Goal: Navigation & Orientation: Find specific page/section

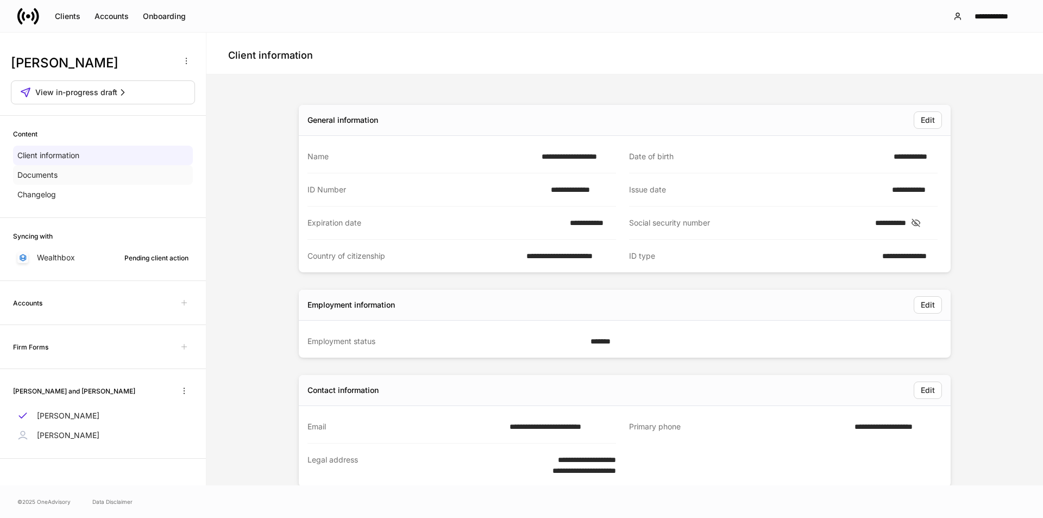
click at [100, 177] on div "Documents" at bounding box center [103, 175] width 180 height 20
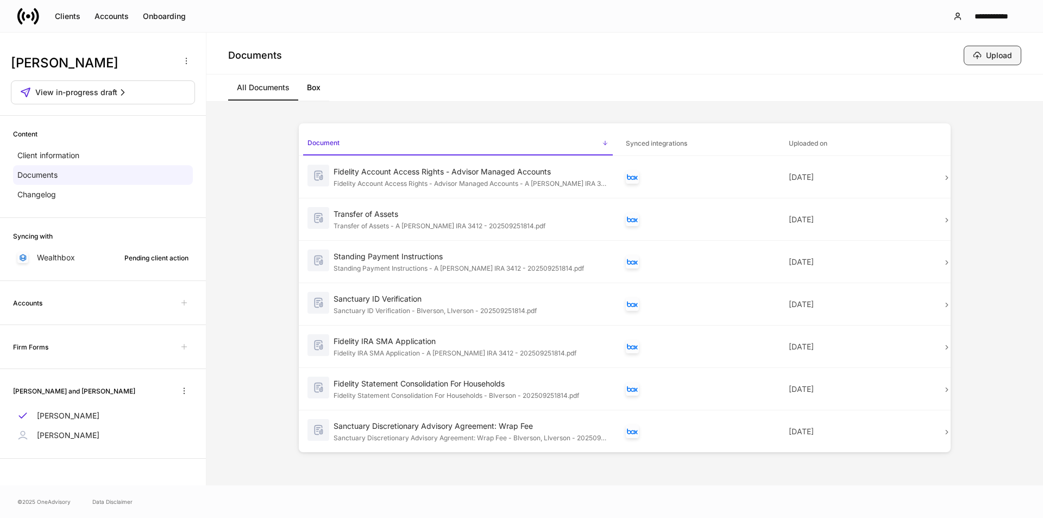
click at [521, 54] on div "Upload" at bounding box center [999, 55] width 26 height 11
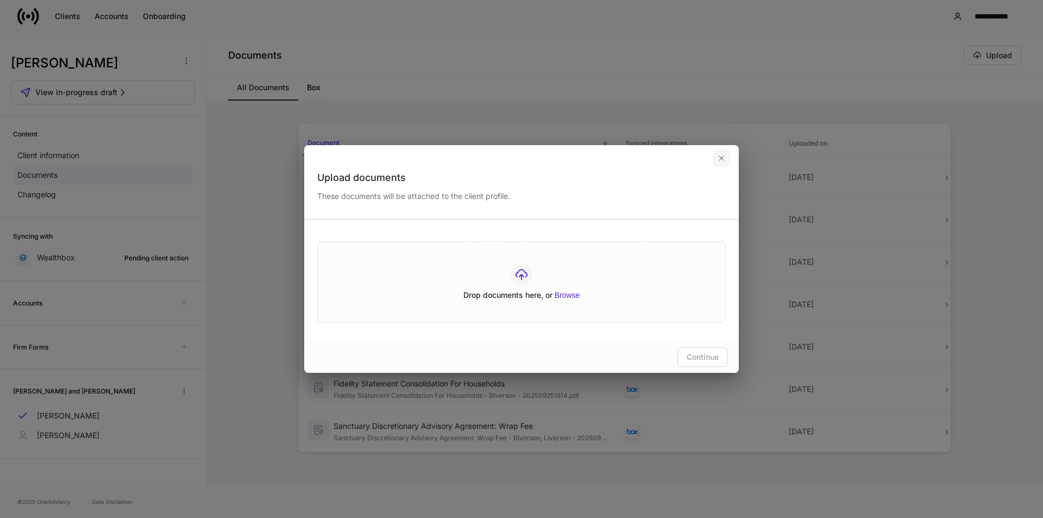
click at [521, 157] on button "button" at bounding box center [721, 157] width 17 height 17
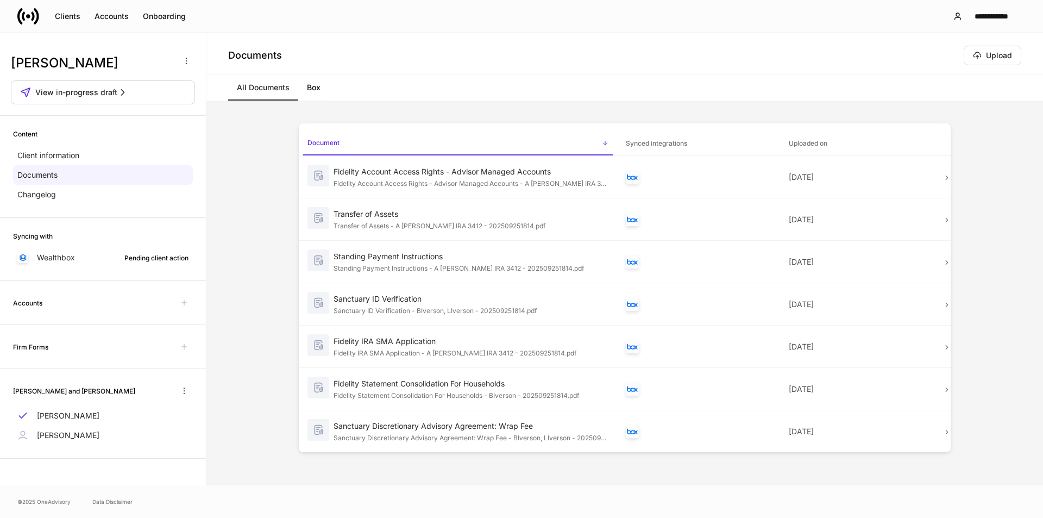
click at [316, 92] on link "Box" at bounding box center [313, 87] width 31 height 26
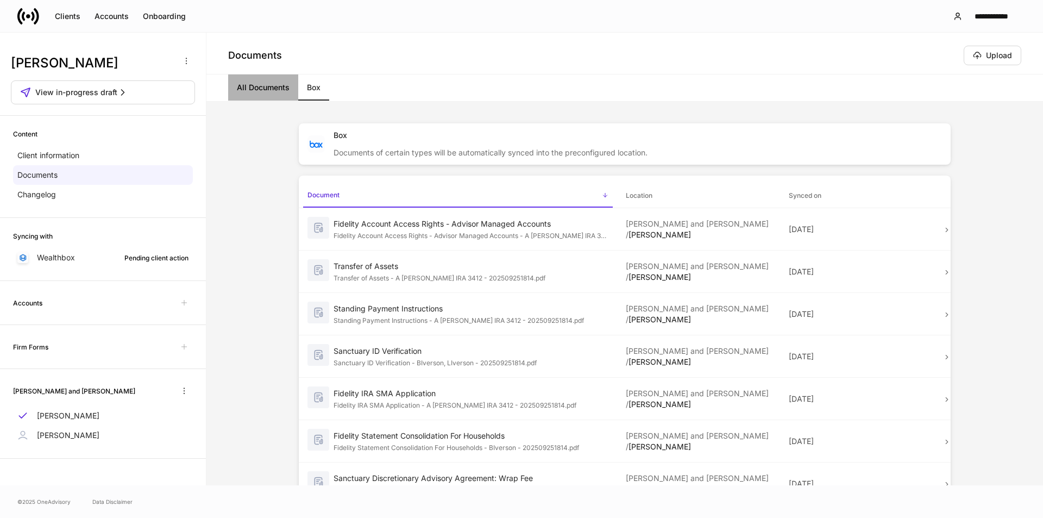
click at [258, 90] on link "All Documents" at bounding box center [263, 87] width 70 height 26
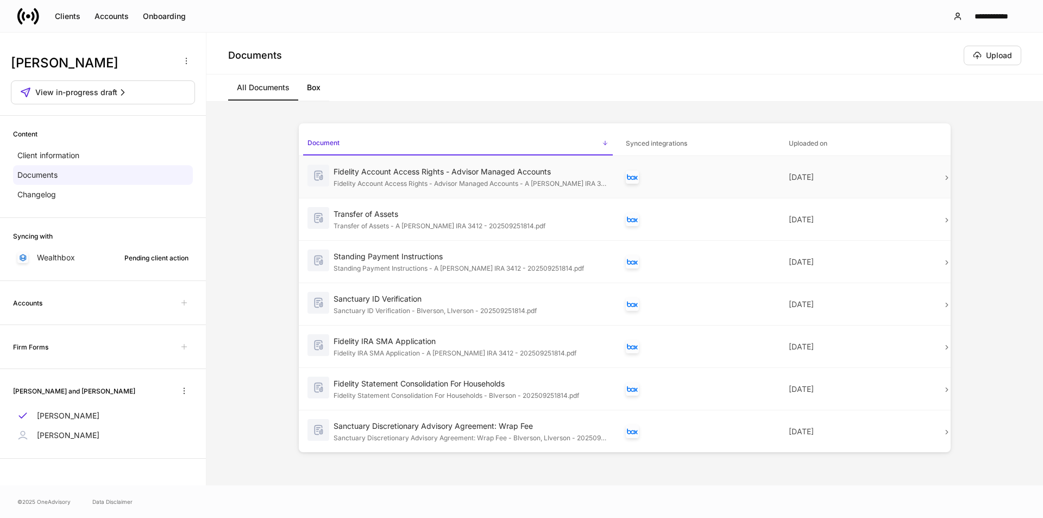
click at [511, 179] on div "Fidelity Account Access Rights - Advisor Managed Accounts - A [PERSON_NAME] IRA…" at bounding box center [471, 182] width 275 height 11
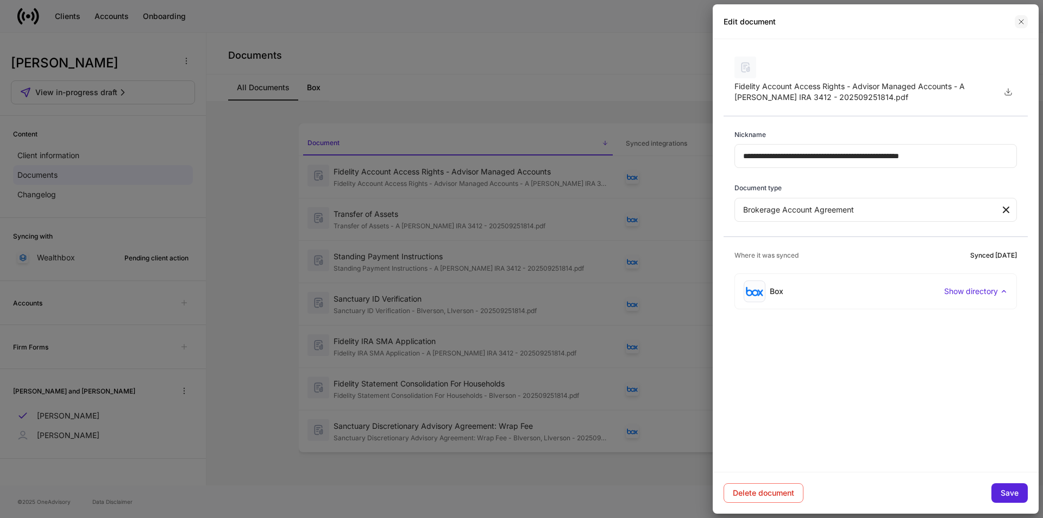
click at [521, 21] on icon "button" at bounding box center [1022, 22] width 4 height 4
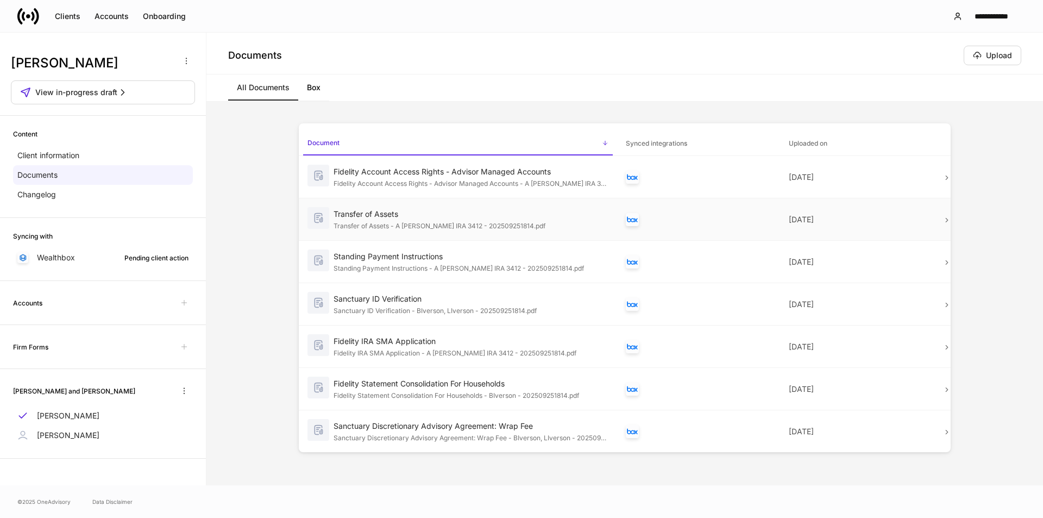
click at [450, 217] on div "Transfer of Assets" at bounding box center [471, 214] width 275 height 11
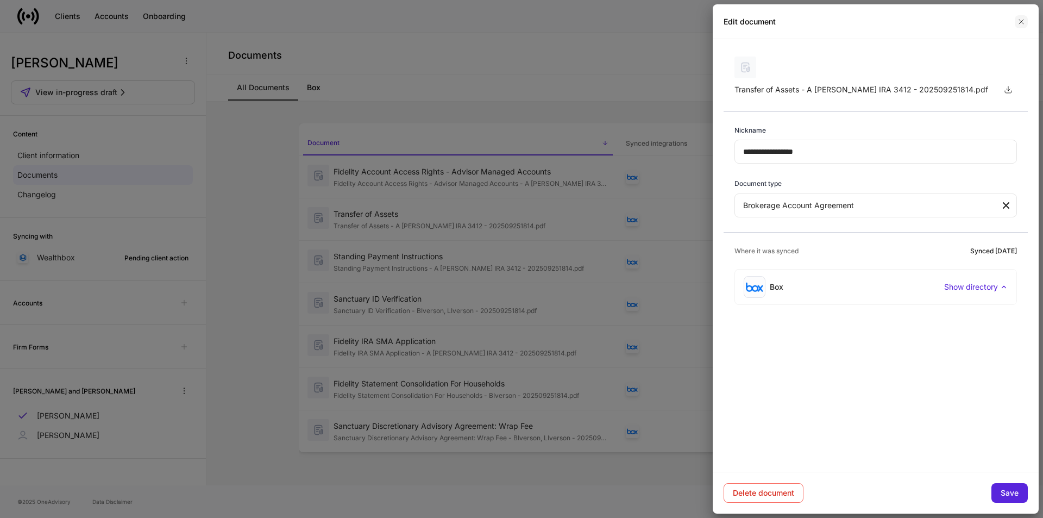
click at [521, 21] on icon "button" at bounding box center [1021, 21] width 9 height 9
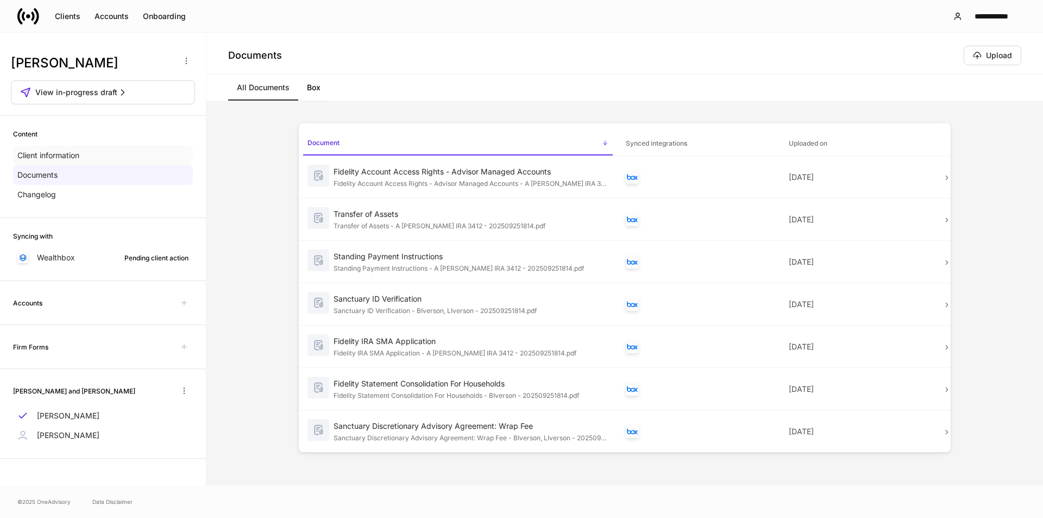
click at [58, 161] on div "Client information" at bounding box center [103, 156] width 180 height 20
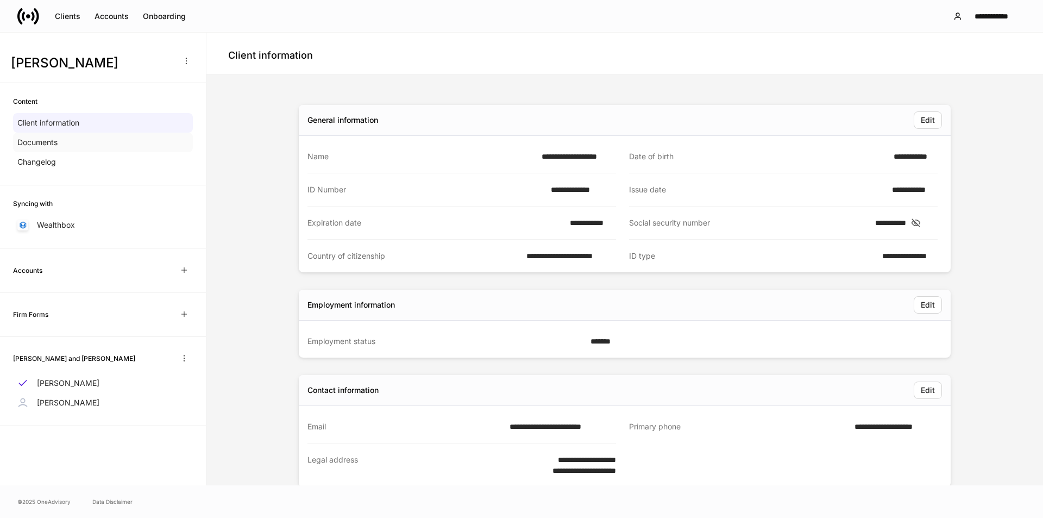
click at [76, 145] on div "Documents" at bounding box center [103, 143] width 180 height 20
